Goal: Task Accomplishment & Management: Manage account settings

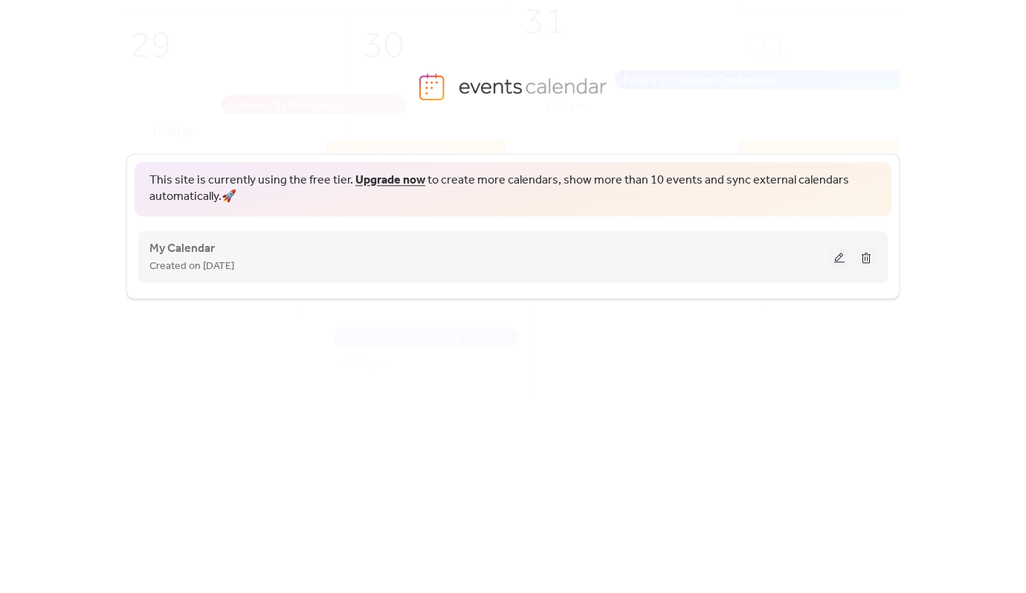
click at [867, 262] on button at bounding box center [865, 257] width 21 height 22
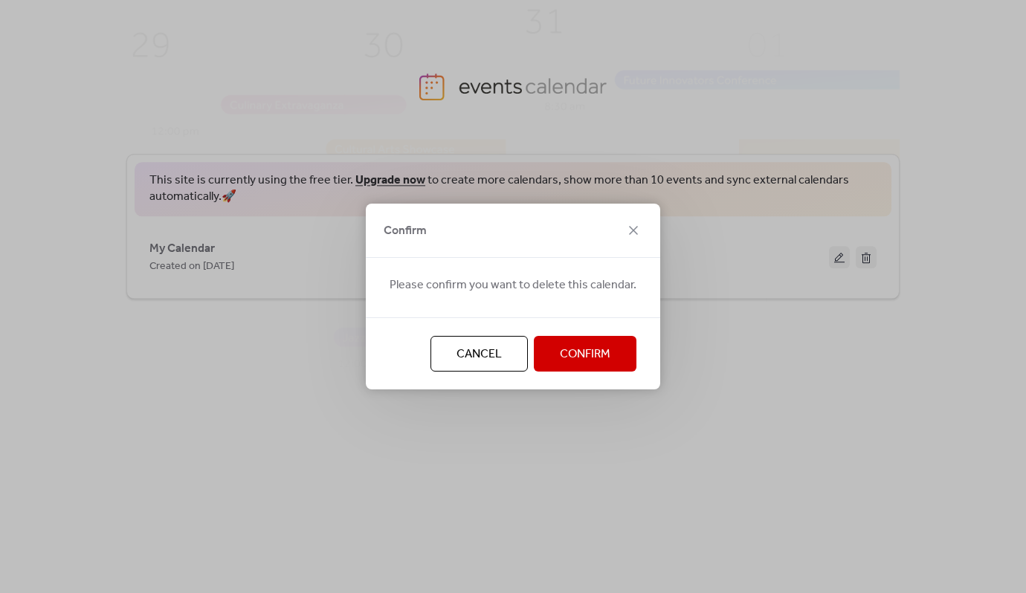
click at [586, 357] on span "Confirm" at bounding box center [585, 355] width 51 height 18
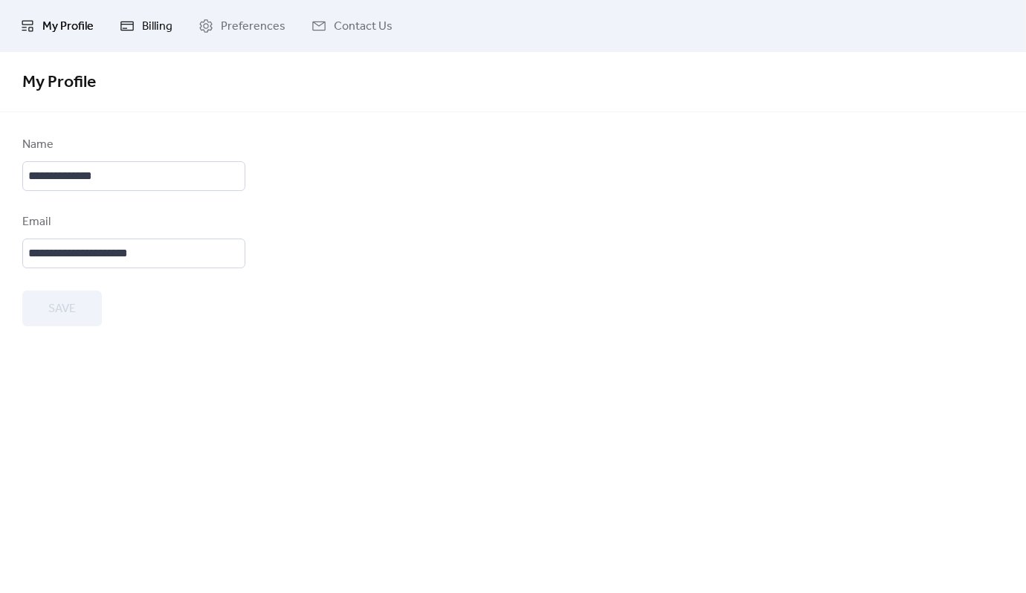
click at [155, 18] on span "Billing" at bounding box center [157, 27] width 30 height 18
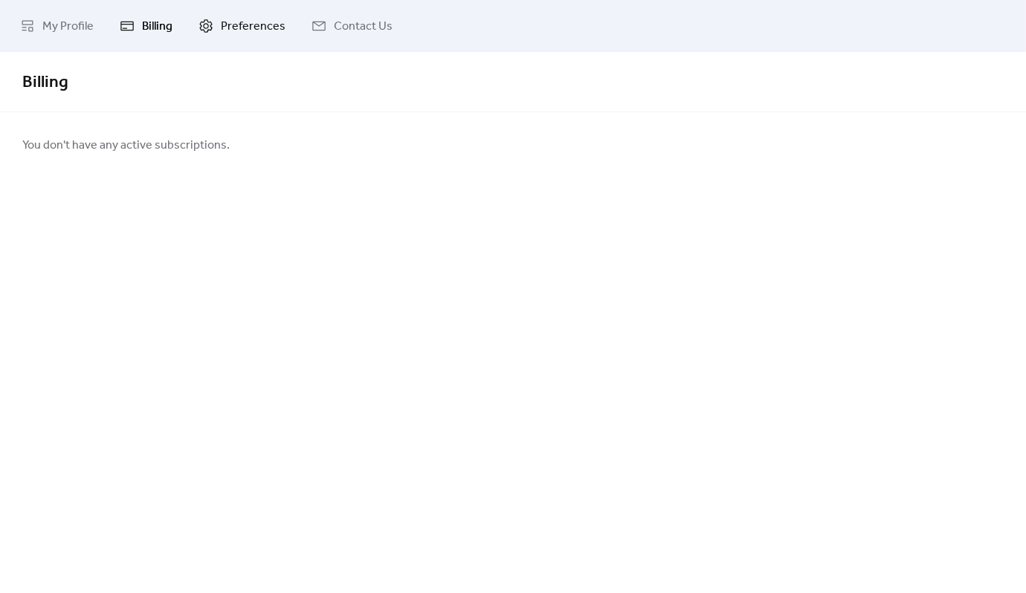
click at [222, 27] on span "Preferences" at bounding box center [253, 27] width 65 height 18
